Goal: Task Accomplishment & Management: Use online tool/utility

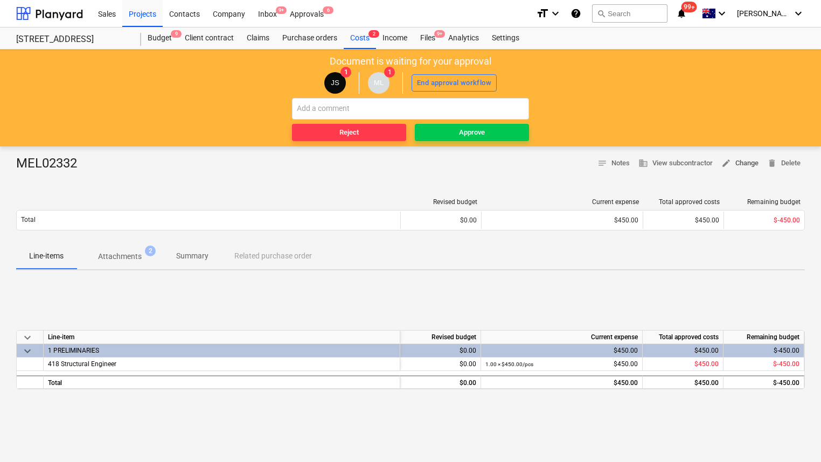
click at [748, 163] on span "edit Change" at bounding box center [740, 163] width 37 height 12
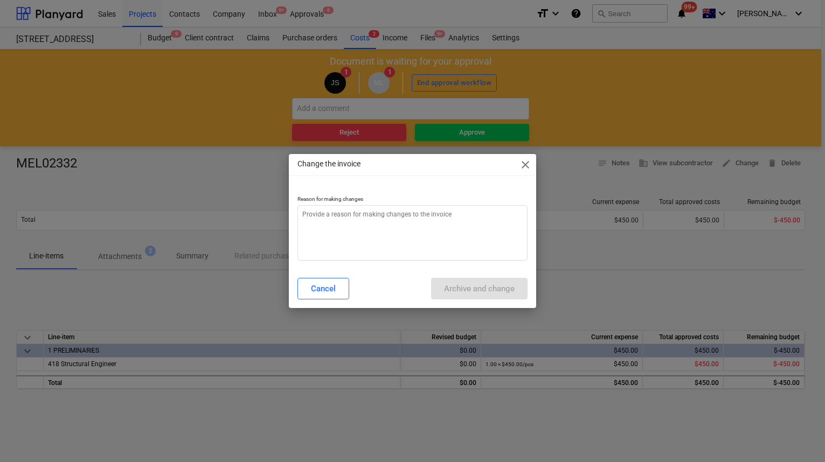
type textarea "x"
click at [426, 245] on textarea at bounding box center [412, 233] width 230 height 56
type textarea "i"
type textarea "x"
type textarea "in"
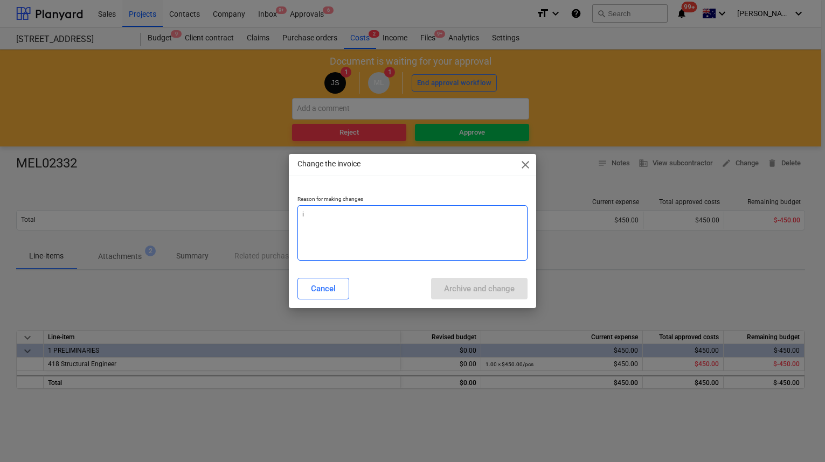
type textarea "x"
type textarea "inc"
type textarea "x"
type textarea "inco"
type textarea "x"
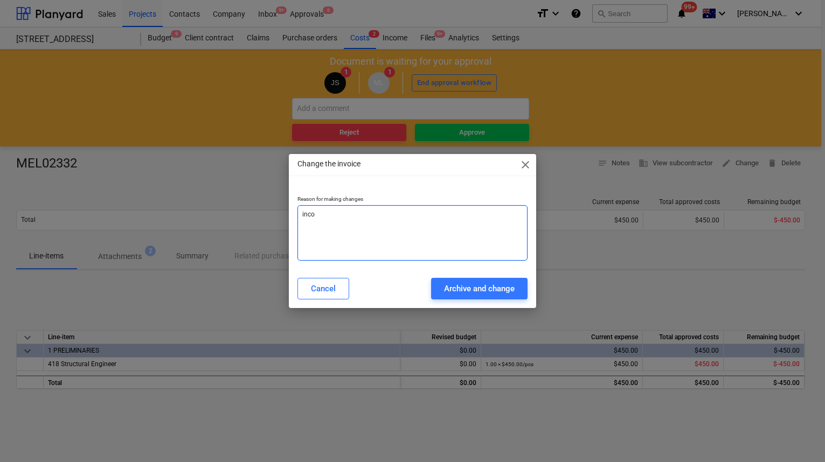
type textarea "incor"
type textarea "x"
type textarea "incorr"
type textarea "x"
type textarea "incorre"
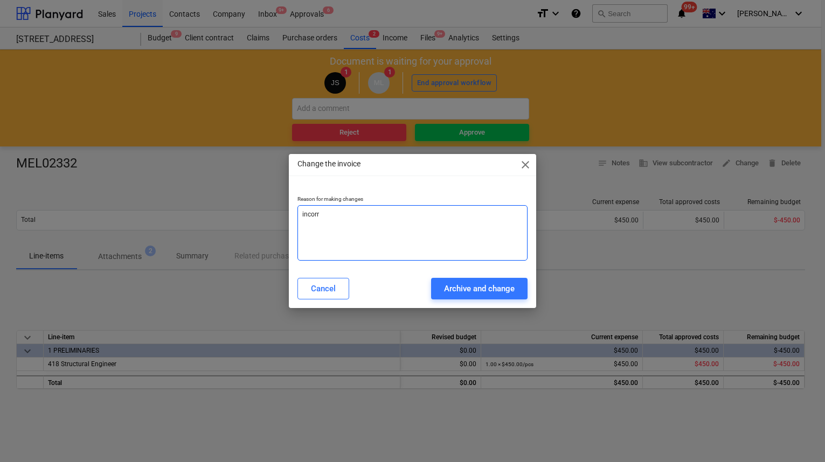
type textarea "x"
type textarea "incorrec"
type textarea "x"
type textarea "incorrect"
type textarea "x"
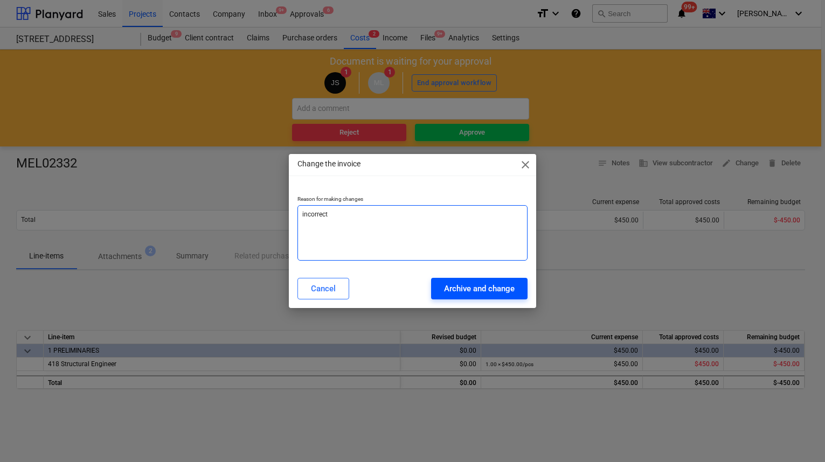
type textarea "incorrect"
click at [508, 294] on div "Archive and change" at bounding box center [479, 289] width 71 height 14
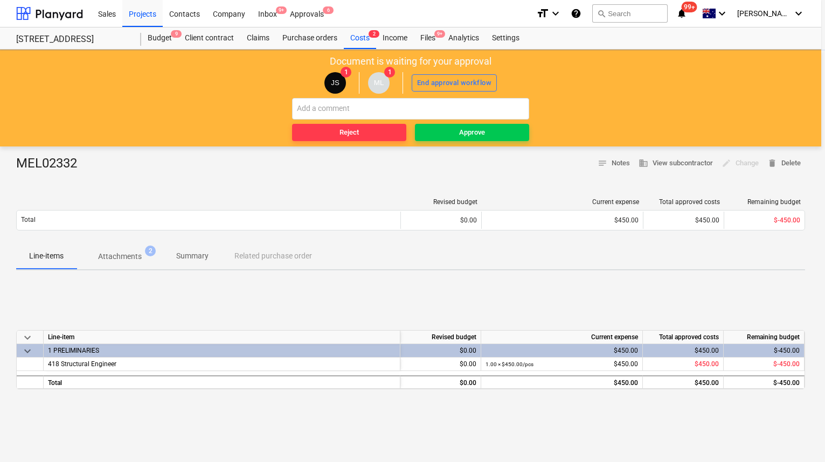
type textarea "x"
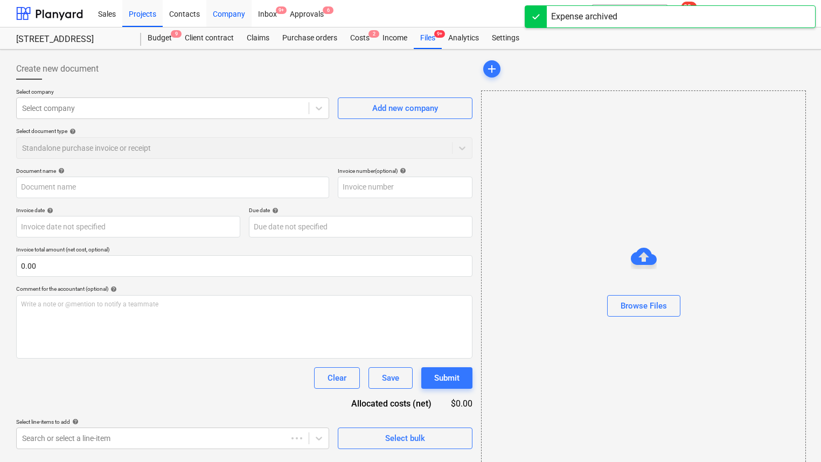
type input "MEL02332"
type input "[DATE]"
